Goal: Find specific page/section: Find specific page/section

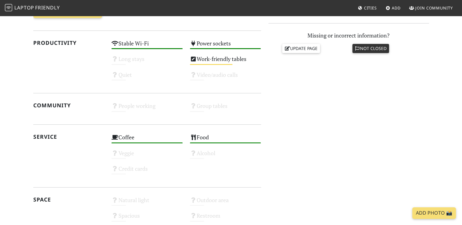
scroll to position [275, 0]
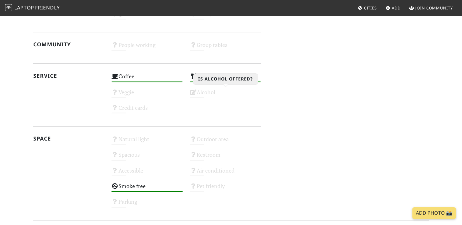
click at [212, 95] on div "Alcohol Unknown" at bounding box center [225, 95] width 79 height 16
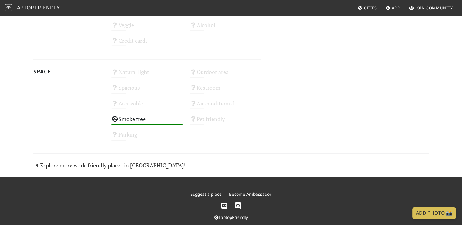
scroll to position [351, 0]
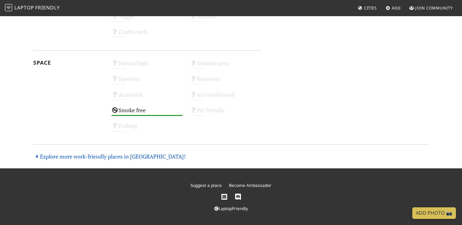
click at [138, 156] on link "Explore more work-friendly places in Petaling Jaya!" at bounding box center [109, 156] width 153 height 7
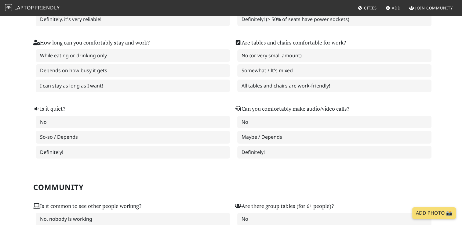
scroll to position [122, 0]
